Goal: Obtain resource: Obtain resource

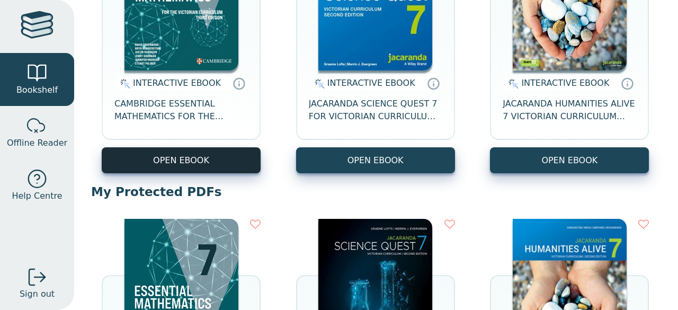
scroll to position [233, 0]
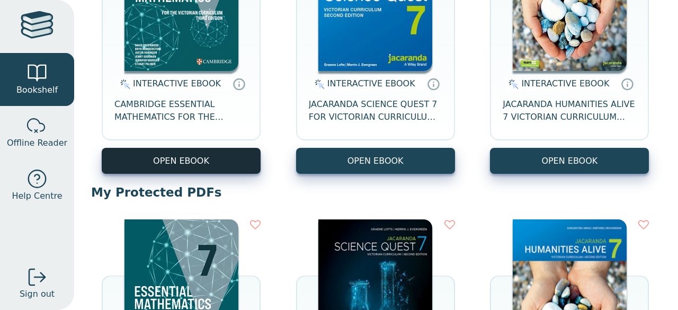
click at [206, 167] on button "OPEN EBOOK" at bounding box center [181, 161] width 159 height 26
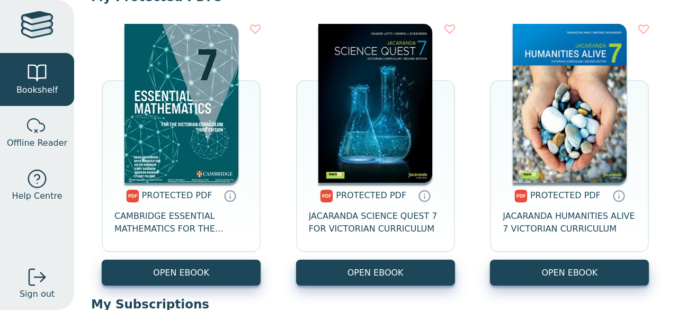
scroll to position [429, 0]
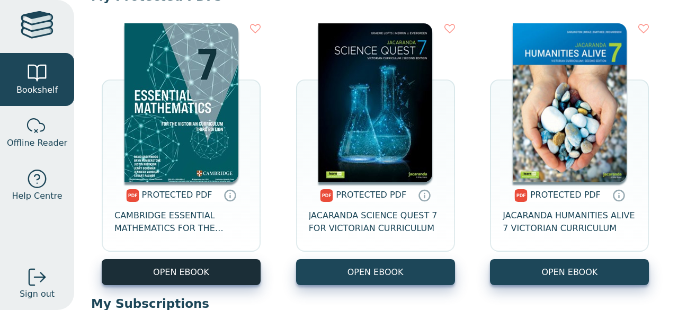
click at [190, 269] on link "OPEN EBOOK" at bounding box center [181, 272] width 159 height 26
click at [214, 278] on link "OPEN EBOOK" at bounding box center [181, 272] width 159 height 26
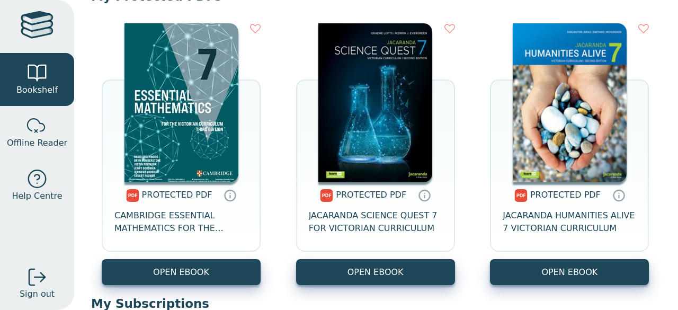
scroll to position [464, 0]
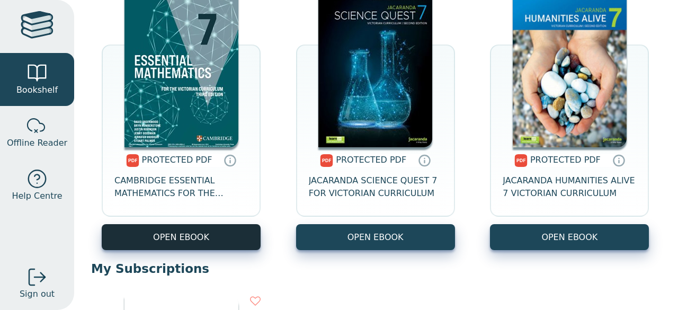
click at [237, 230] on link "OPEN EBOOK" at bounding box center [181, 237] width 159 height 26
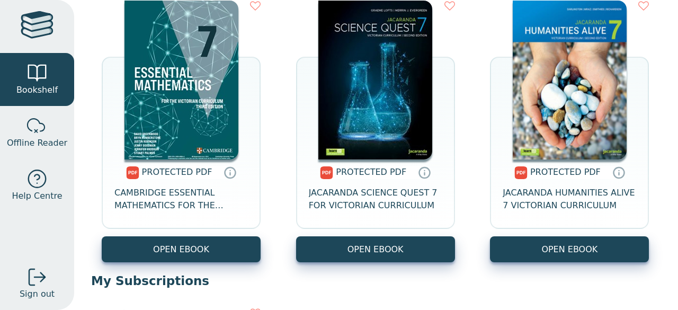
scroll to position [473, 0]
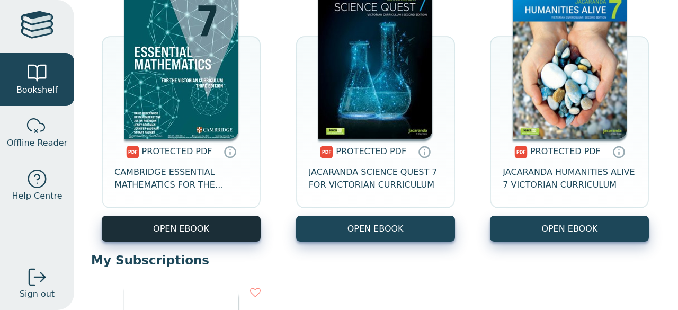
click at [207, 228] on link "OPEN EBOOK" at bounding box center [181, 229] width 159 height 26
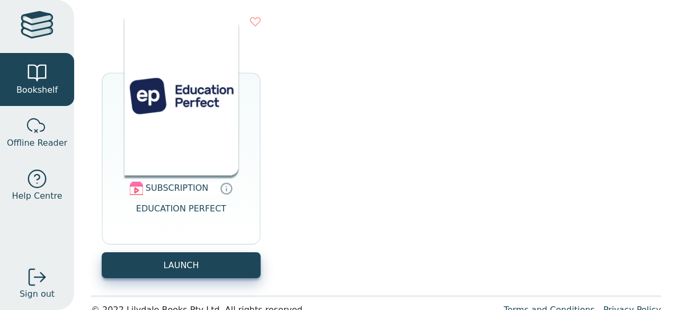
scroll to position [744, 0]
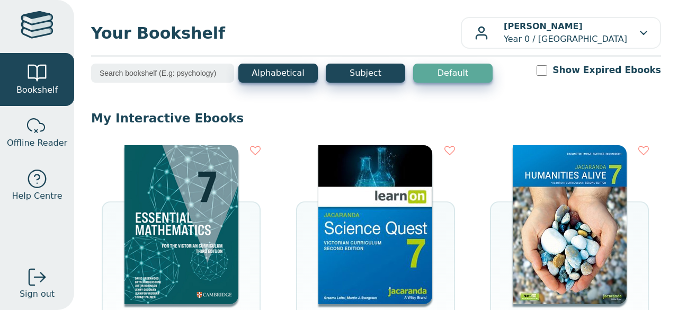
click at [508, 76] on div "Alphabetical Subject Default Show Expired Ebooks" at bounding box center [376, 80] width 570 height 33
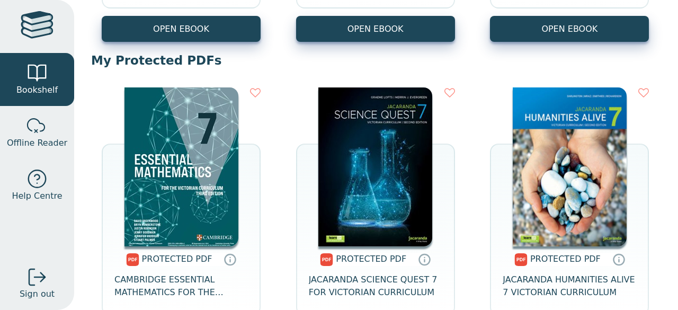
scroll to position [439, 0]
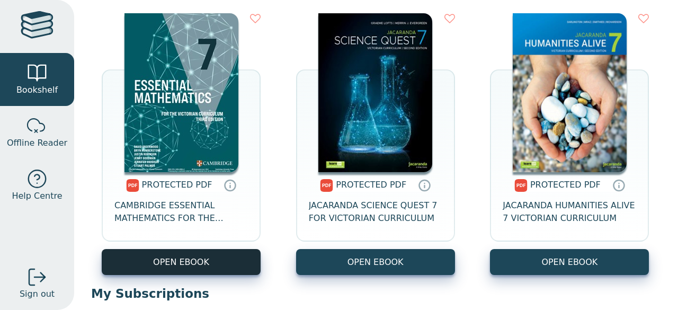
click at [174, 269] on link "OPEN EBOOK" at bounding box center [181, 262] width 159 height 26
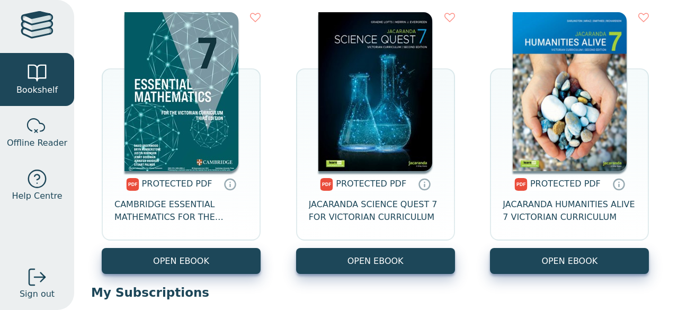
scroll to position [441, 0]
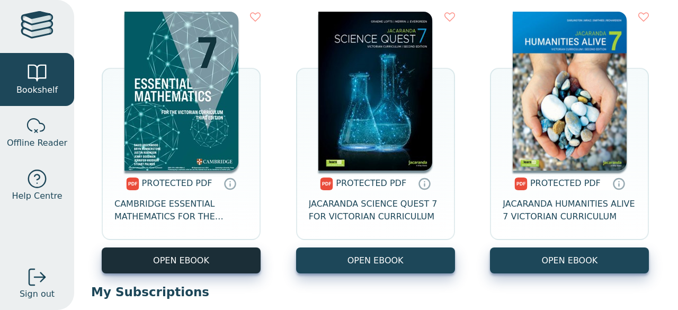
click at [223, 258] on link "OPEN EBOOK" at bounding box center [181, 261] width 159 height 26
